Goal: Check status

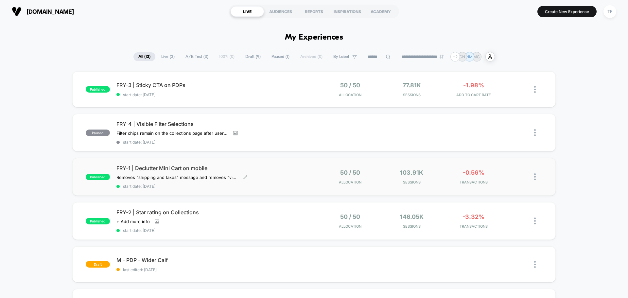
click at [269, 174] on div "FRY-1 | Declutter Mini Cart on mobile Removes "shipping and taxes" message and …" at bounding box center [214, 177] width 197 height 24
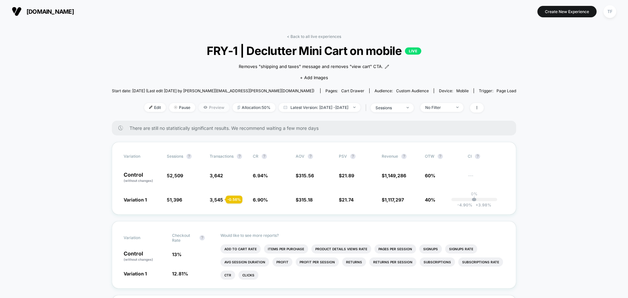
click at [202, 110] on span "Preview" at bounding box center [213, 107] width 31 height 9
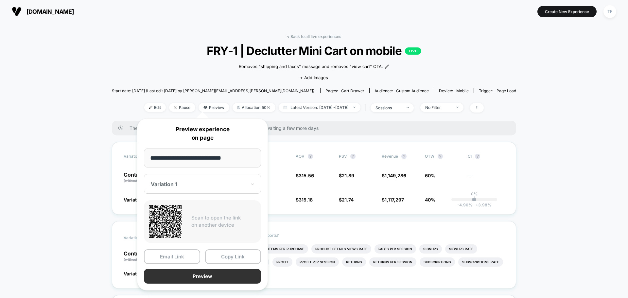
click at [192, 277] on button "Preview" at bounding box center [202, 276] width 117 height 15
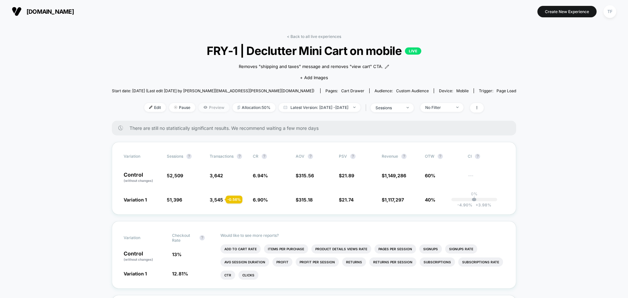
click at [205, 103] on span "Preview" at bounding box center [213, 107] width 31 height 9
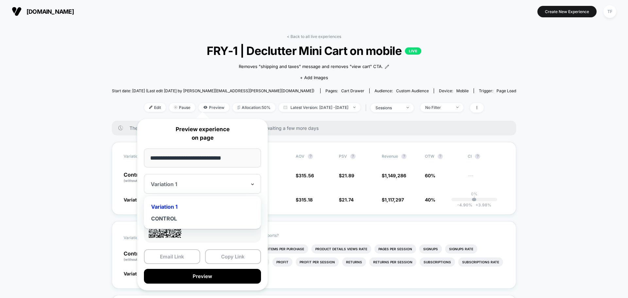
click at [251, 184] on icon at bounding box center [252, 184] width 3 height 2
click at [176, 219] on div "CONTROL" at bounding box center [202, 219] width 111 height 12
